Goal: Communication & Community: Answer question/provide support

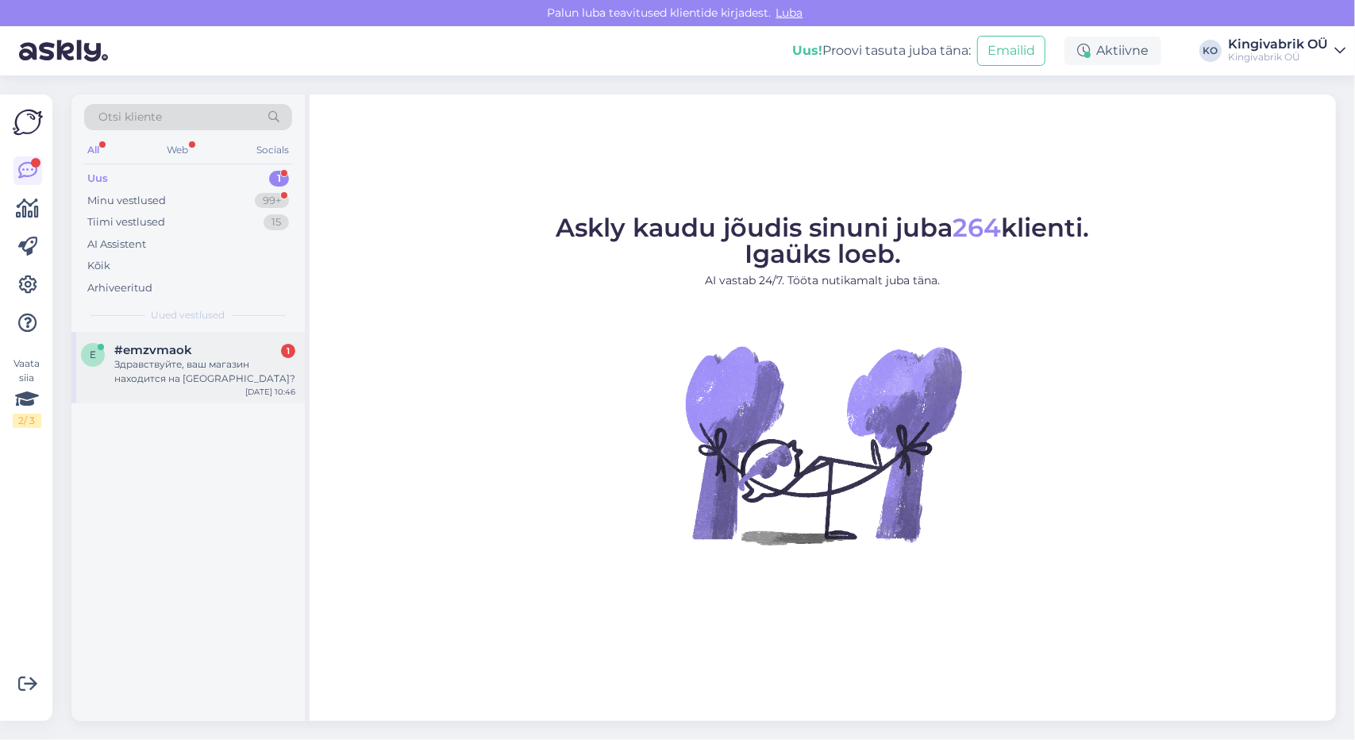
click at [124, 357] on div "Здравствуйте, ваш магазин находится на [GEOGRAPHIC_DATA]?" at bounding box center [204, 371] width 181 height 29
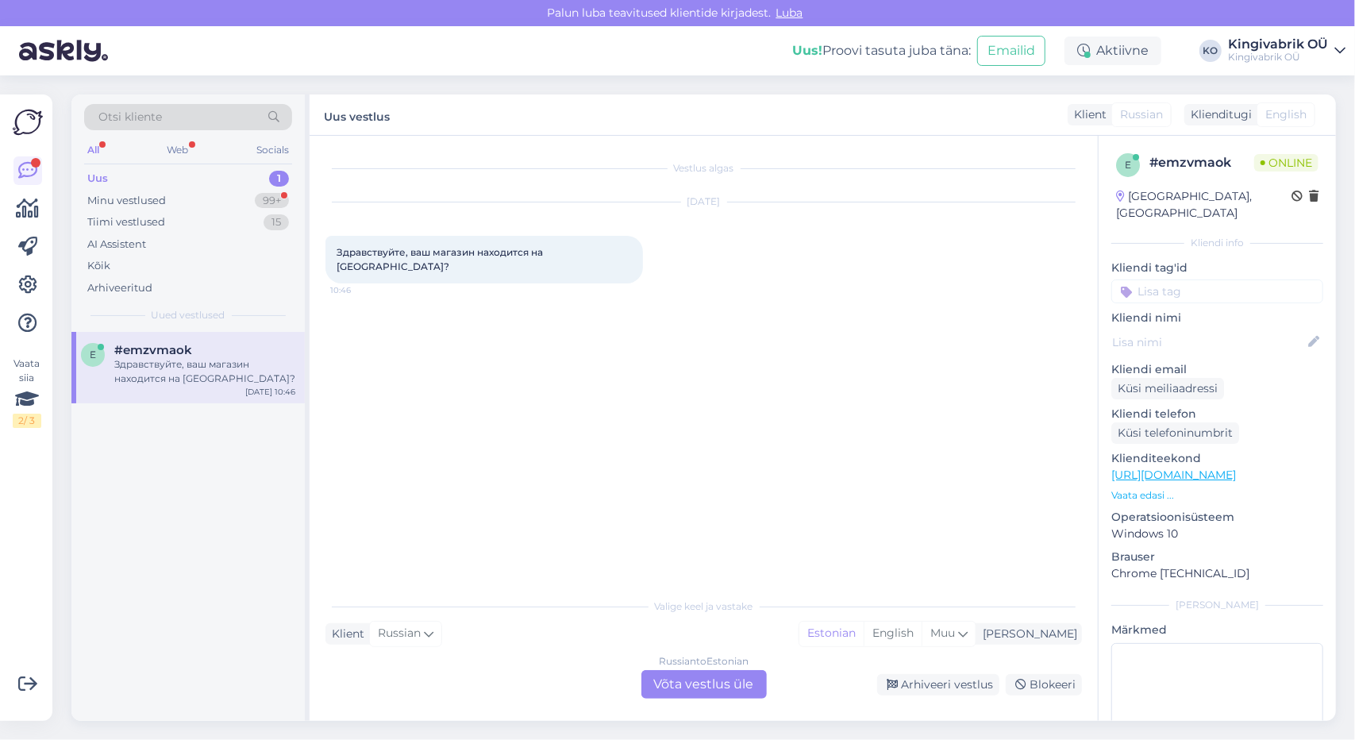
click at [691, 690] on div "Russian to Estonian Võta vestlus üle" at bounding box center [703, 684] width 125 height 29
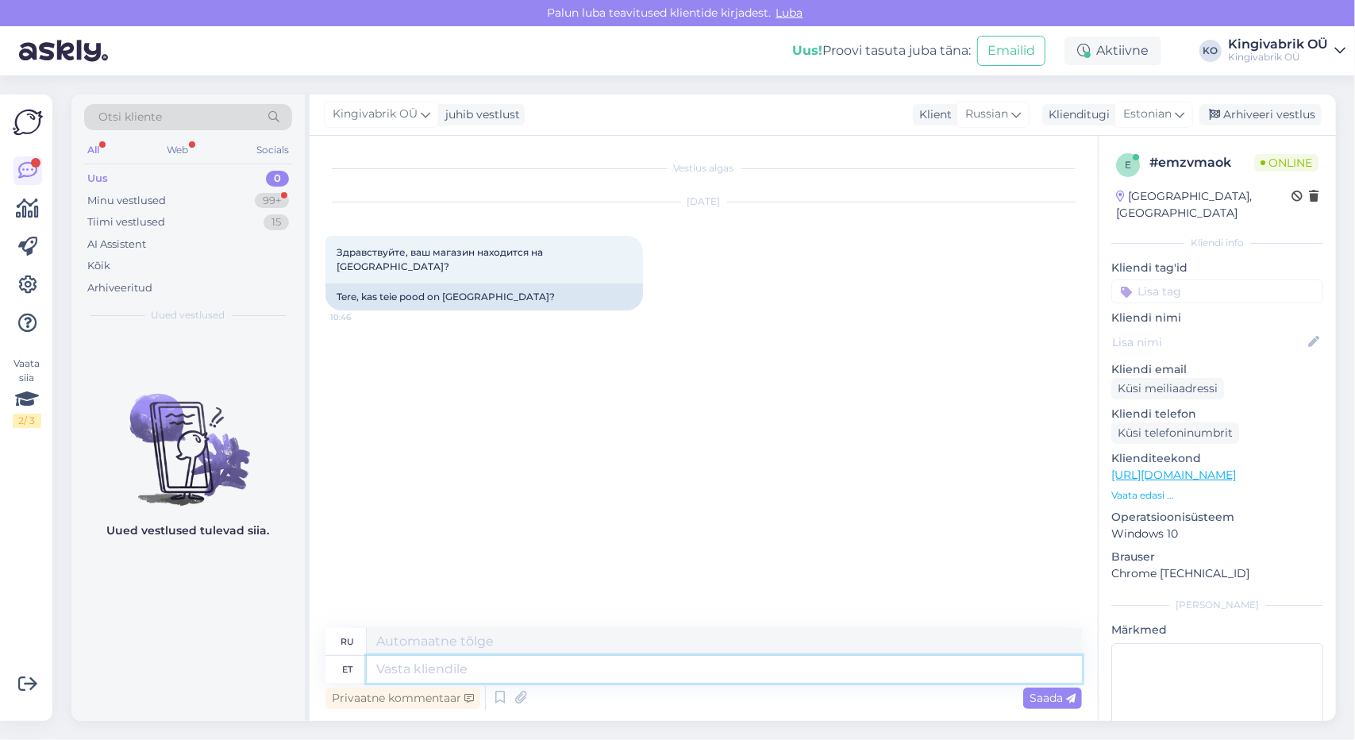
click at [508, 659] on textarea at bounding box center [724, 669] width 715 height 27
type textarea "Tere,"
type textarea "Привет,"
click at [452, 665] on textarea "Tere," at bounding box center [724, 669] width 715 height 27
type textarea "Tere, Katusepapi t"
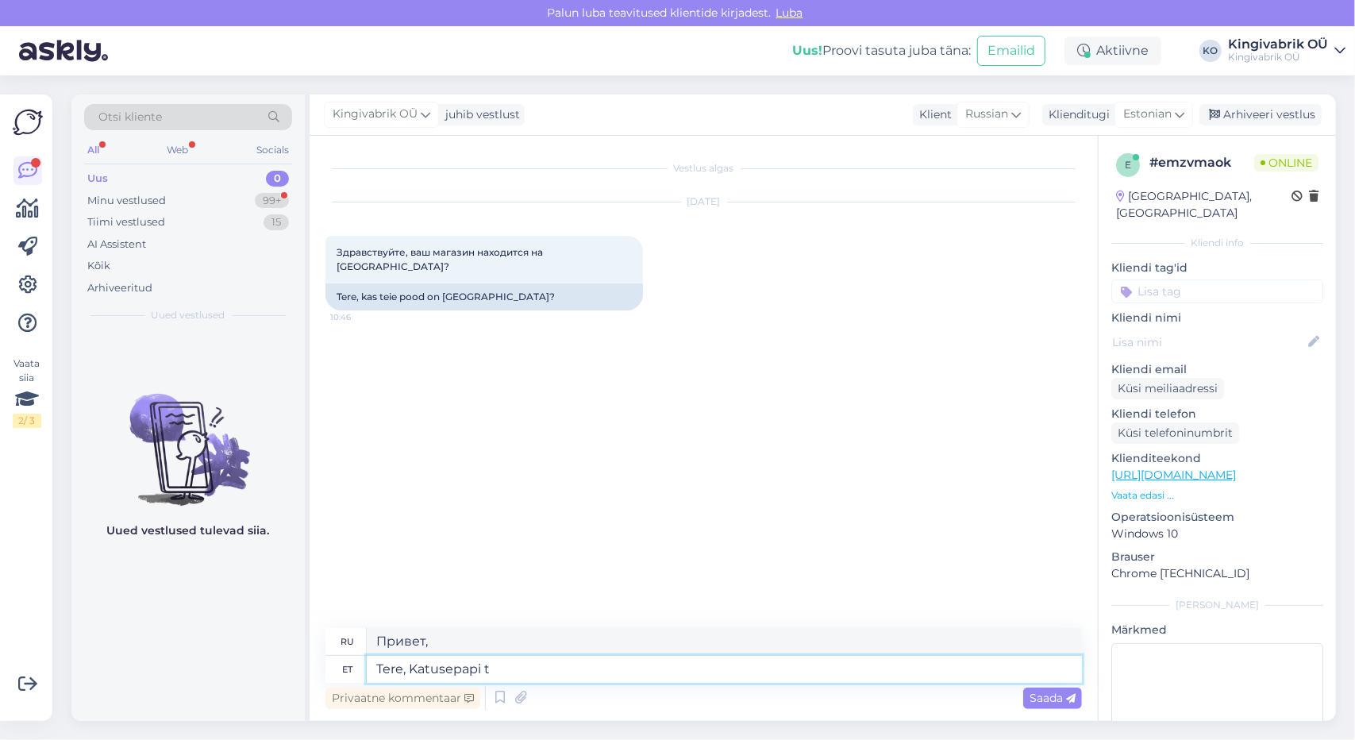
type textarea "Привет, Кровельный лист"
type textarea "Tere, [GEOGRAPHIC_DATA]"
type textarea "Здравствуйте, на [GEOGRAPHIC_DATA]"
type textarea "Tere, [GEOGRAPHIC_DATA] asub"
type textarea "Здравствуйте, на [GEOGRAPHIC_DATA] есть место."
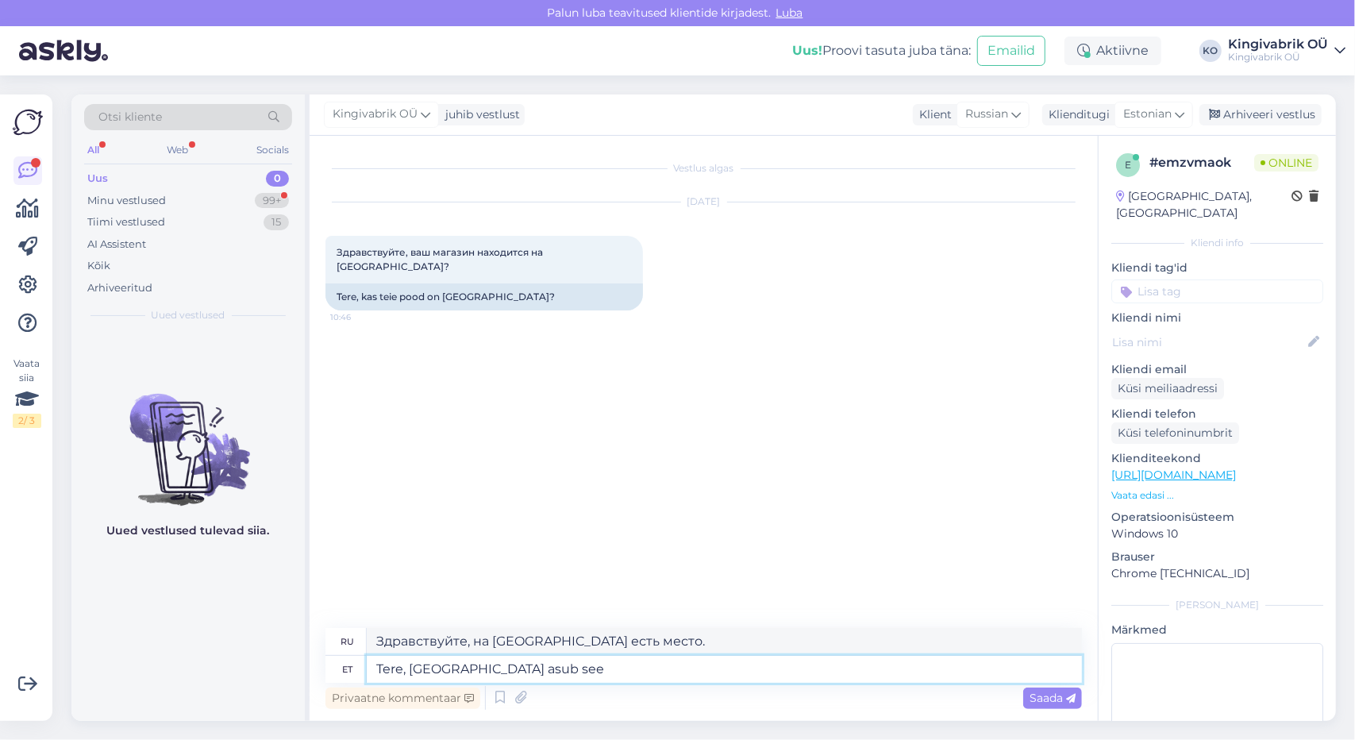
type textarea "Tere, [GEOGRAPHIC_DATA] asub see e"
type textarea "Здравствуйте, это находится на [GEOGRAPHIC_DATA]."
type textarea "Tere, [GEOGRAPHIC_DATA] asub see ettevõte:"
type textarea "Здравствуйте, эта компания находится на [GEOGRAPHIC_DATA]:"
paste textarea "[URL][DOMAIN_NAME]"
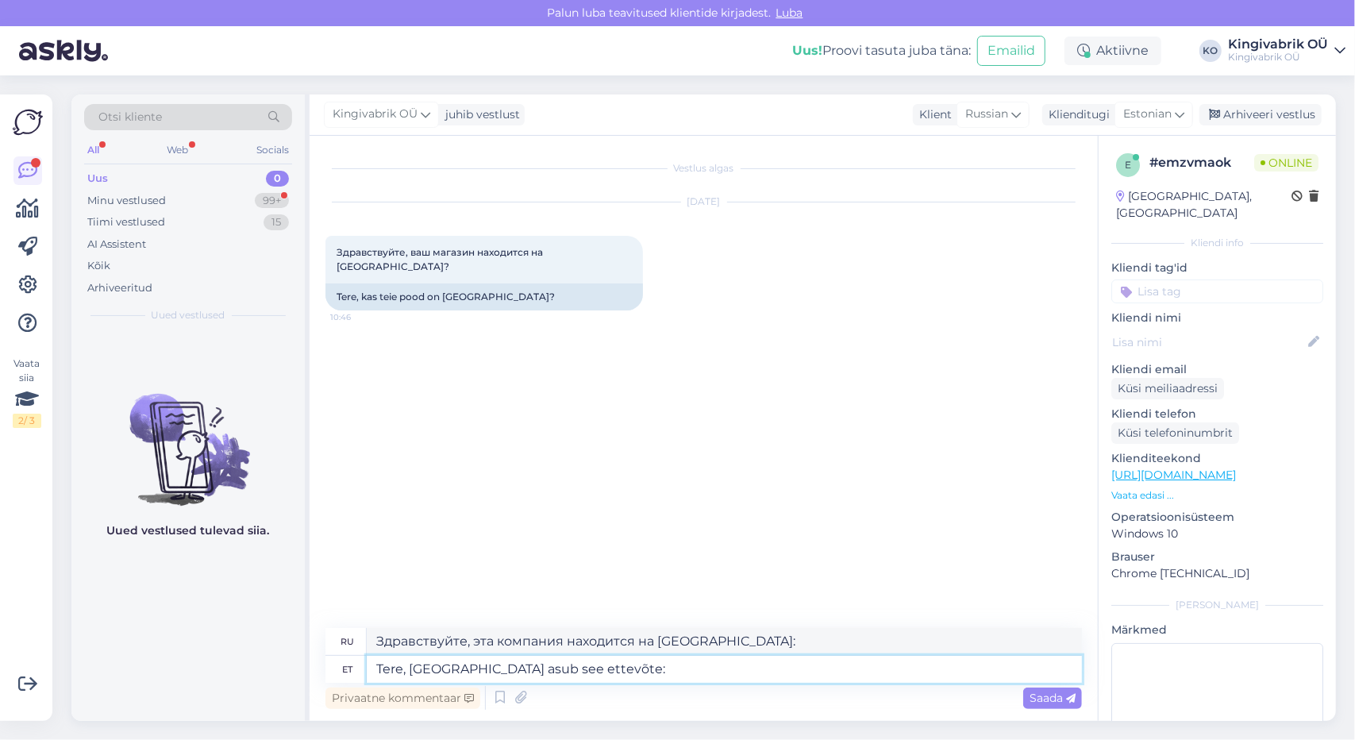
type textarea "Tere, [GEOGRAPHIC_DATA] asub see ettevõte: [URL][DOMAIN_NAME]"
type textarea "Здравствуйте, эта компания находится на [GEOGRAPHIC_DATA]: [URL][DOMAIN_NAME]"
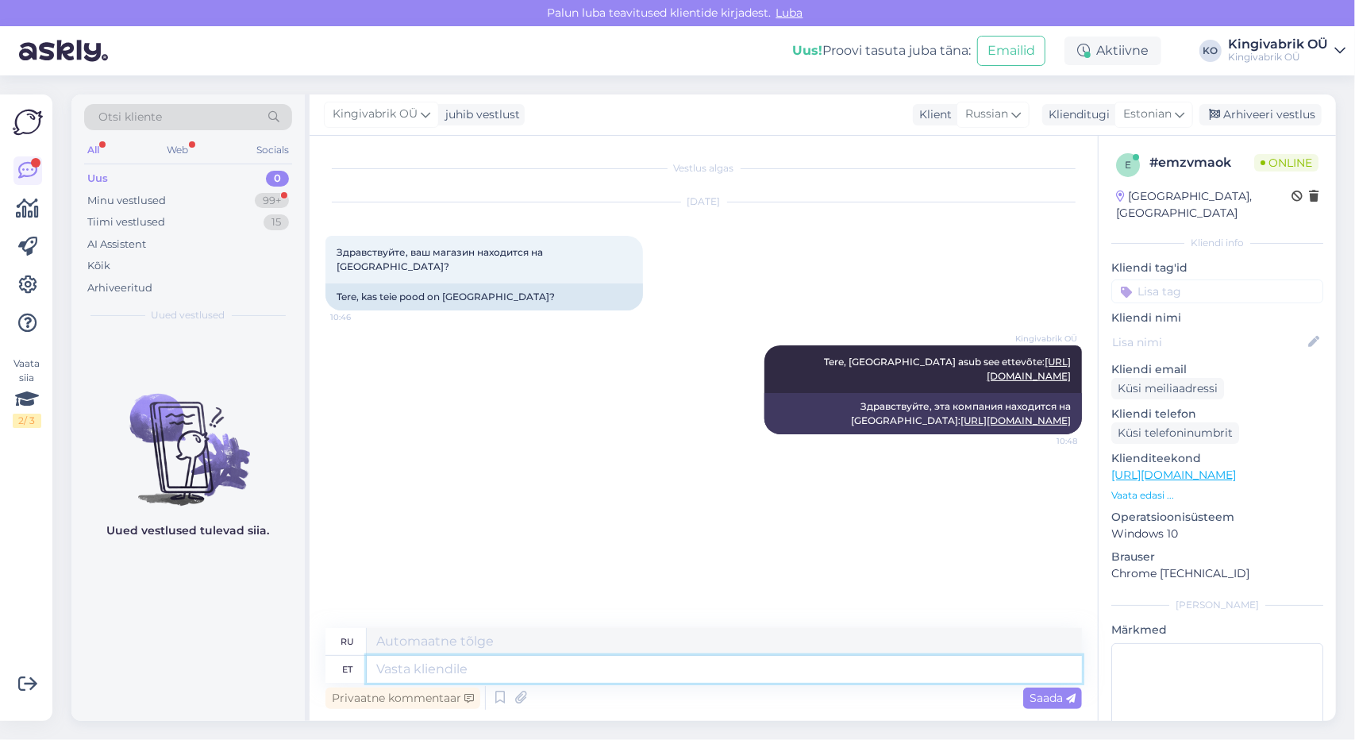
drag, startPoint x: 495, startPoint y: 667, endPoint x: 642, endPoint y: 653, distance: 147.4
click at [495, 667] on textarea at bounding box center [724, 669] width 715 height 27
click at [507, 671] on textarea at bounding box center [724, 669] width 715 height 27
click at [510, 669] on textarea at bounding box center [724, 669] width 715 height 27
click at [410, 675] on textarea at bounding box center [724, 669] width 715 height 27
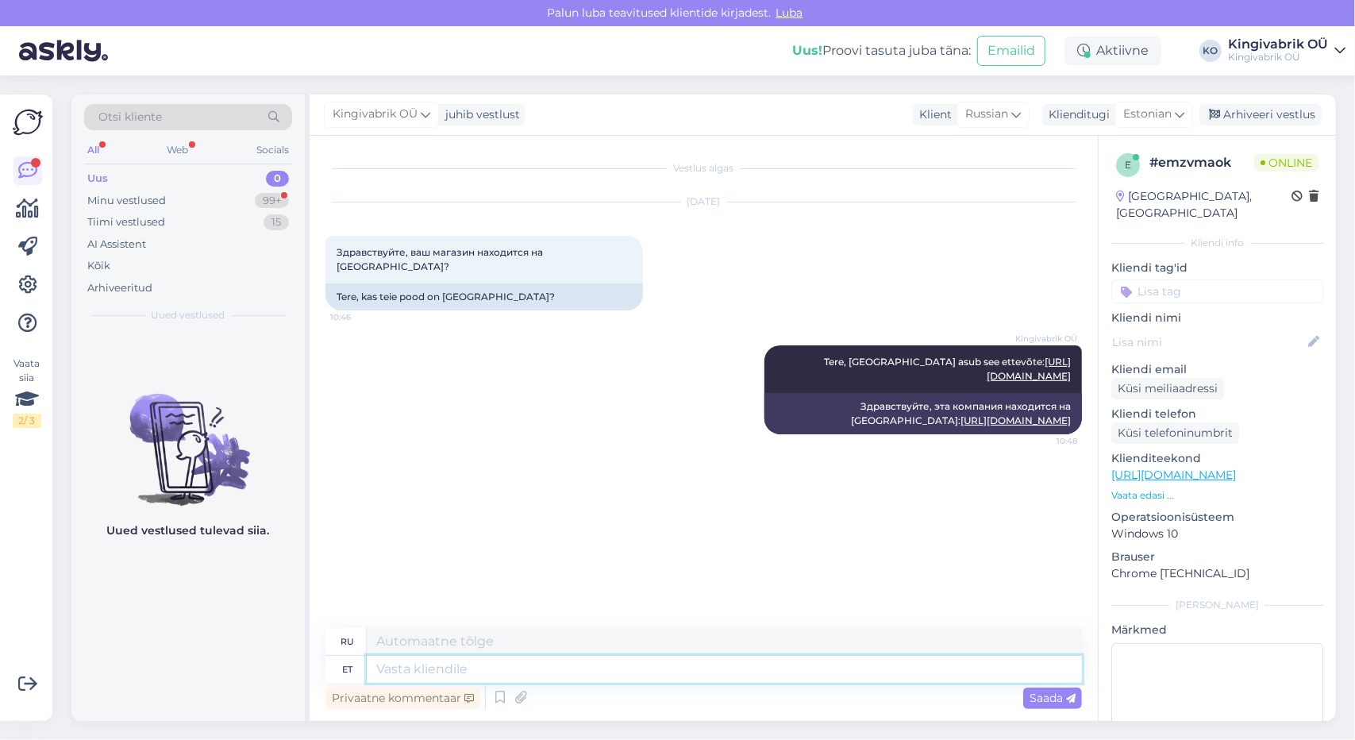
click at [500, 669] on textarea at bounding box center [724, 669] width 715 height 27
click at [468, 667] on textarea at bounding box center [724, 669] width 715 height 27
